Goal: Navigation & Orientation: Find specific page/section

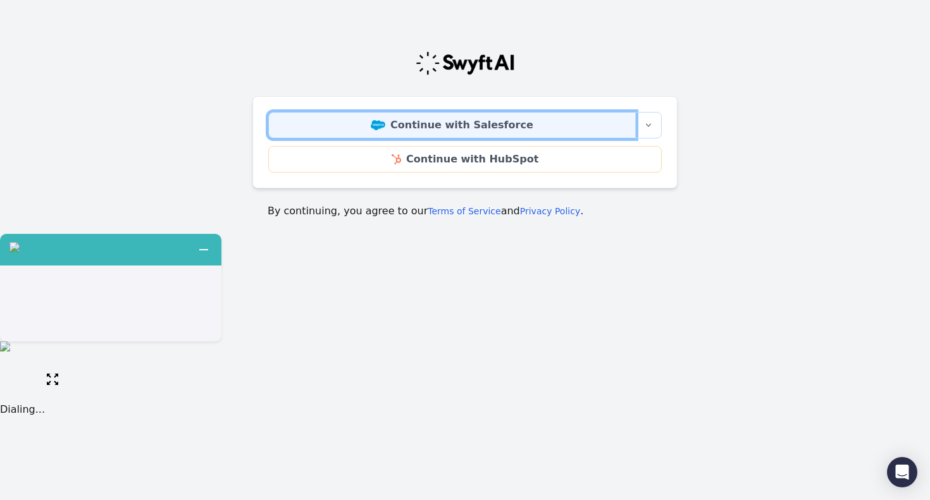
click at [342, 132] on link "Continue with Salesforce" at bounding box center [451, 125] width 367 height 27
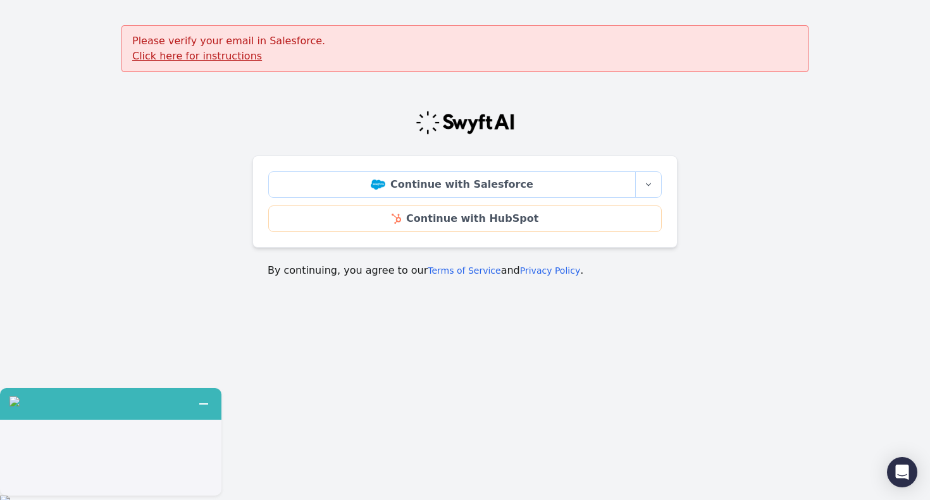
click at [213, 58] on u "Click here for instructions" at bounding box center [197, 56] width 130 height 12
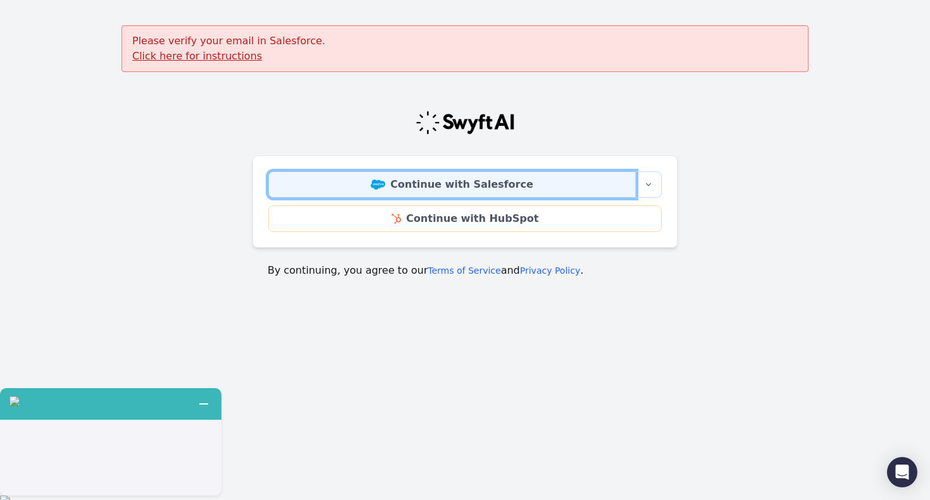
click at [438, 188] on link "Continue with Salesforce" at bounding box center [451, 184] width 367 height 27
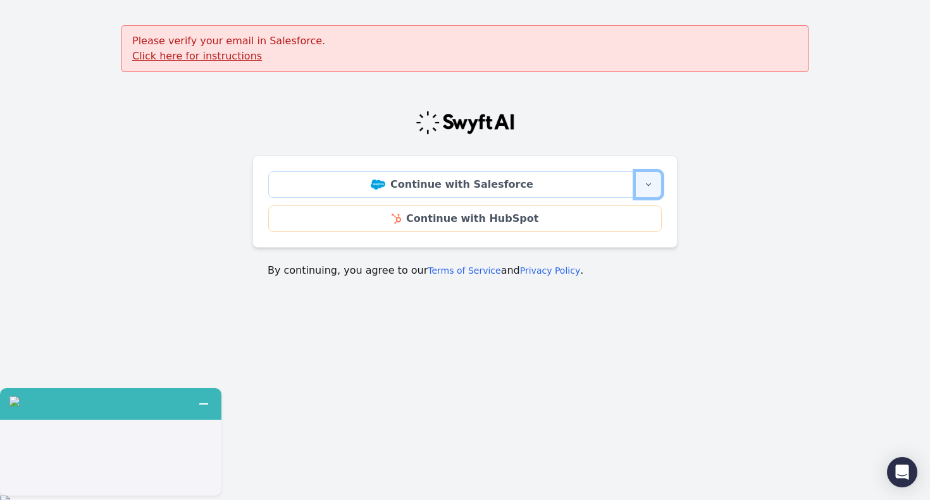
click at [643, 186] on icon "button" at bounding box center [648, 185] width 10 height 10
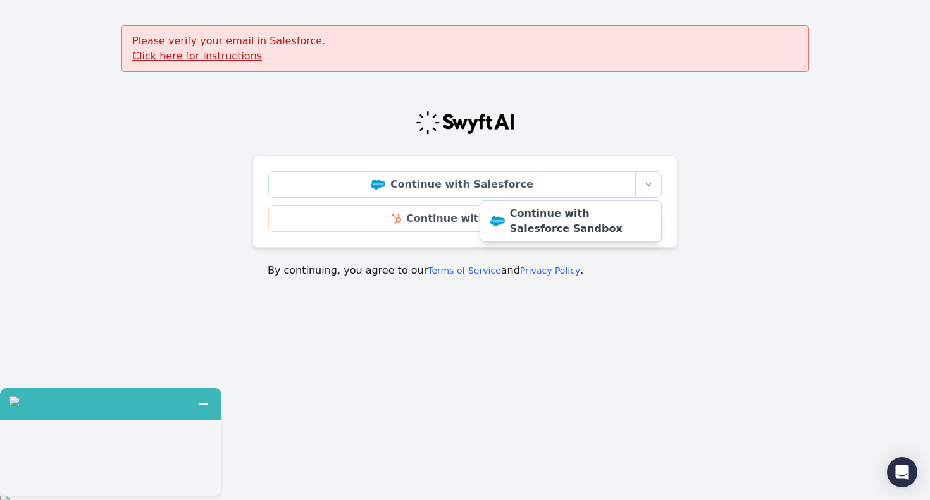
click at [452, 77] on main "Please verify your email in Salesforce. Click here for instructions Continue wi…" at bounding box center [465, 159] width 930 height 268
click at [157, 57] on u "Click here for instructions" at bounding box center [197, 56] width 130 height 12
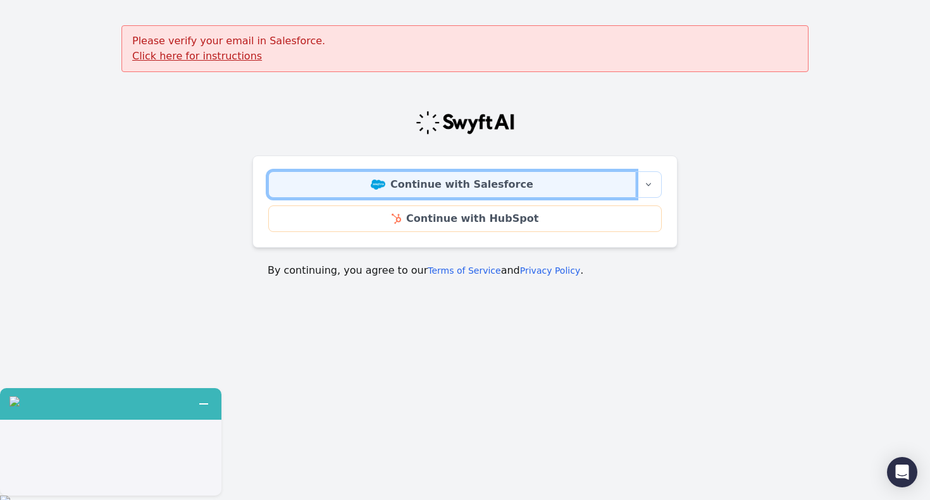
click at [385, 188] on img at bounding box center [378, 185] width 15 height 10
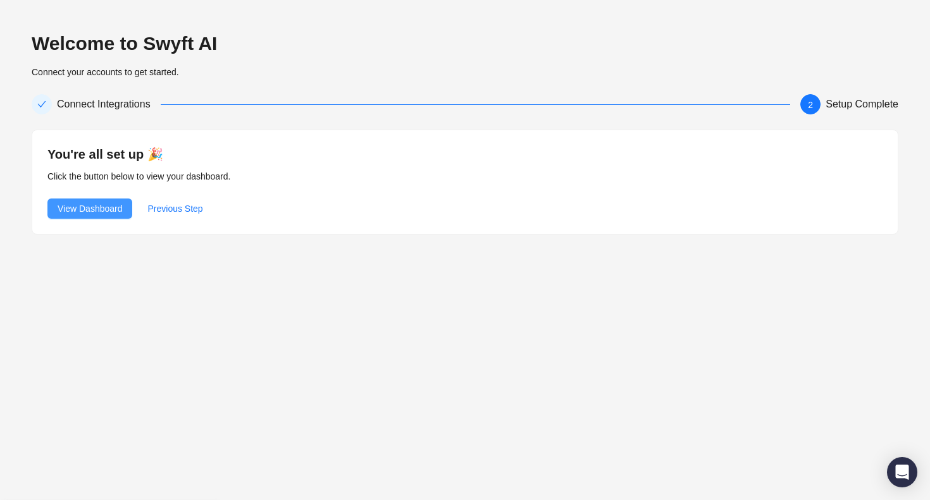
click at [76, 207] on span "View Dashboard" at bounding box center [90, 209] width 65 height 14
